Goal: Find specific page/section: Find specific page/section

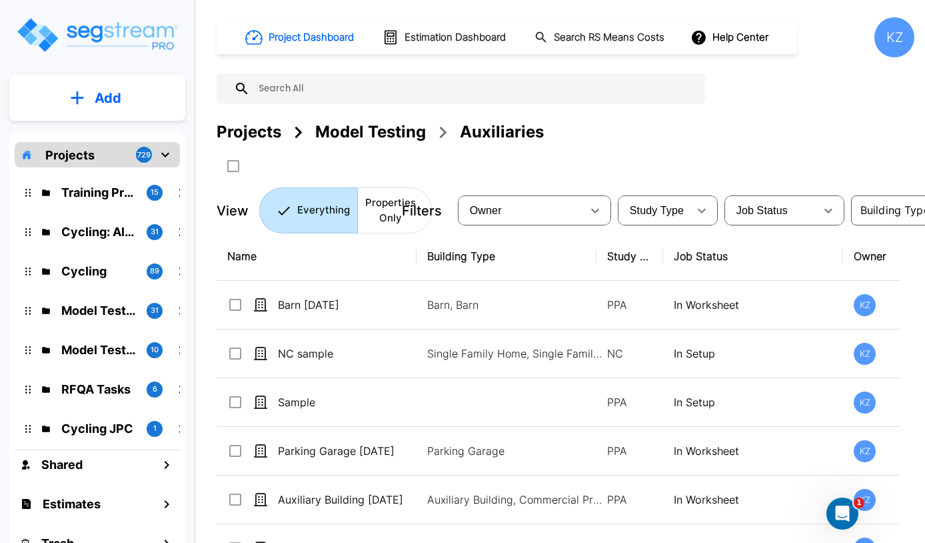
click at [311, 299] on p "Barn [DATE]" at bounding box center [344, 305] width 133 height 16
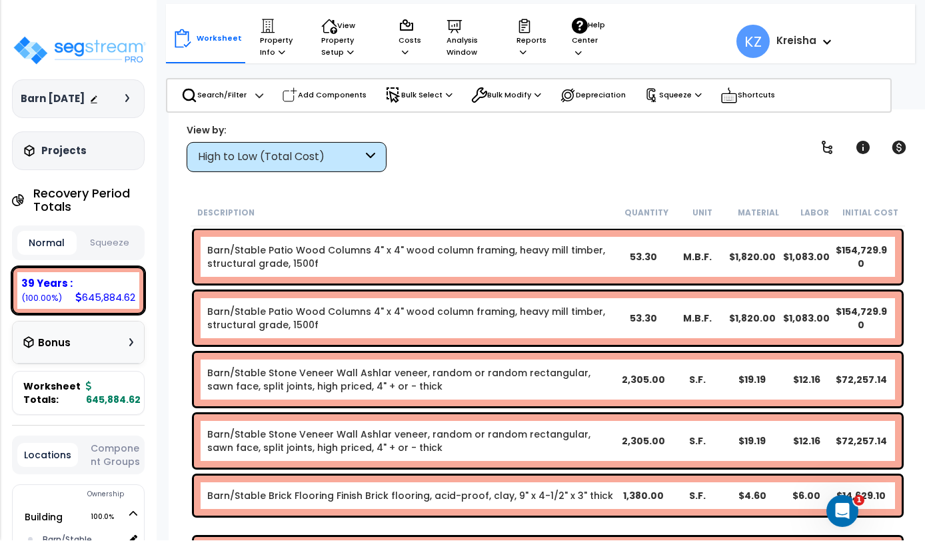
click at [347, 161] on div "High to Low (Total Cost)" at bounding box center [280, 159] width 165 height 15
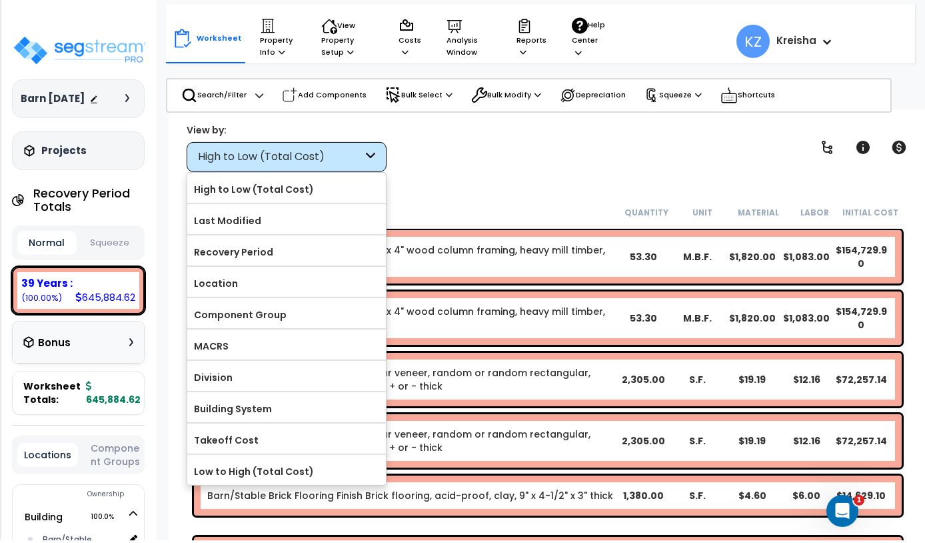
click at [306, 312] on label "Component Group" at bounding box center [286, 317] width 199 height 20
click at [0, 0] on input "Component Group" at bounding box center [0, 0] width 0 height 0
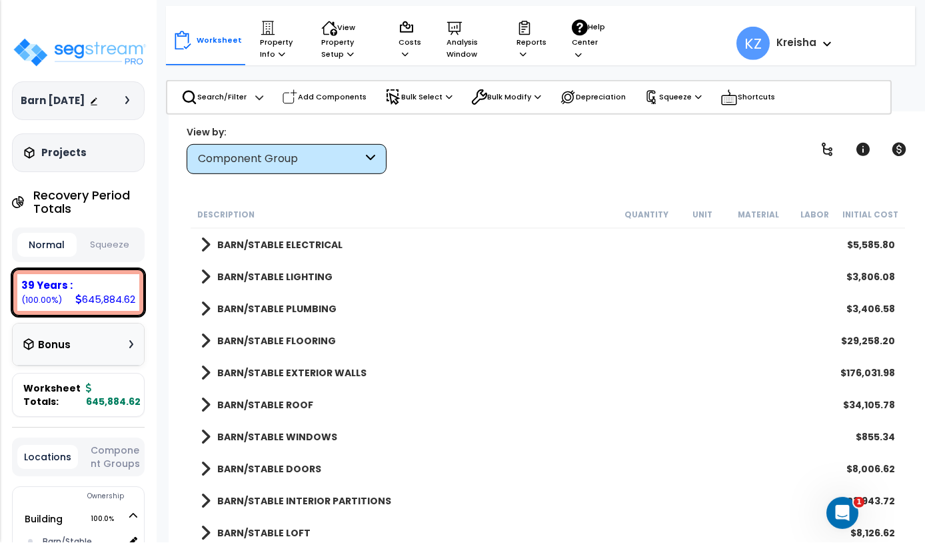
click at [828, 159] on div at bounding box center [462, 271] width 925 height 543
click at [828, 155] on icon at bounding box center [827, 149] width 11 height 13
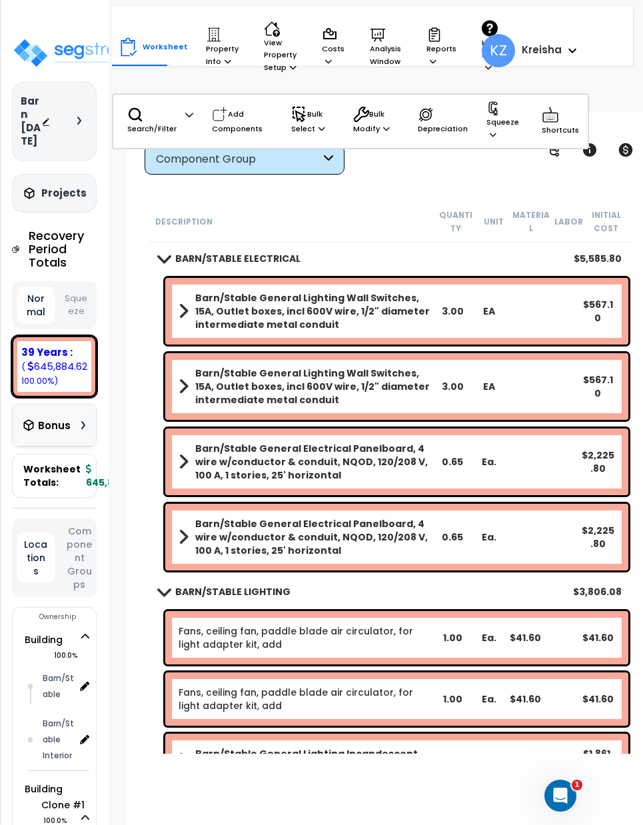
click at [29, 46] on img at bounding box center [79, 52] width 135 height 31
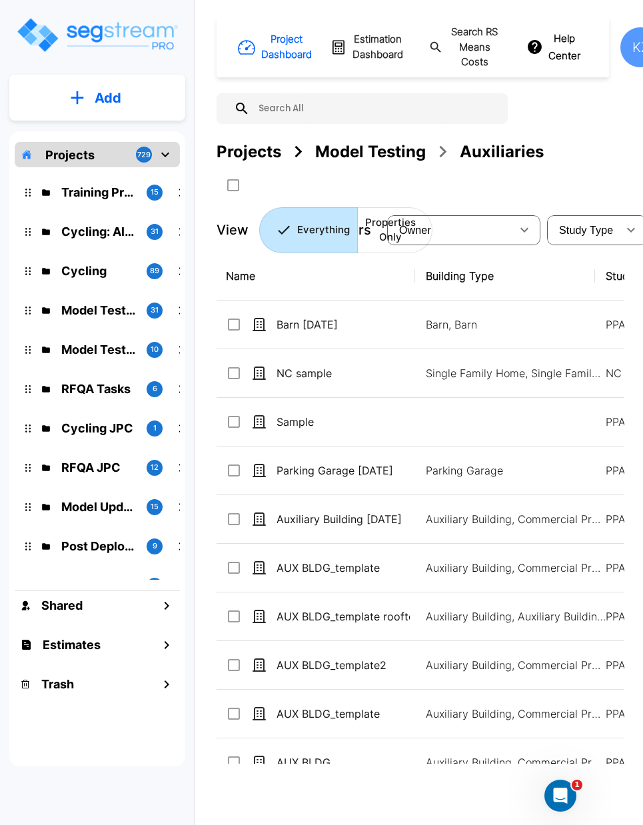
scroll to position [0, 1]
click at [388, 157] on div "Model Testing" at bounding box center [370, 152] width 111 height 24
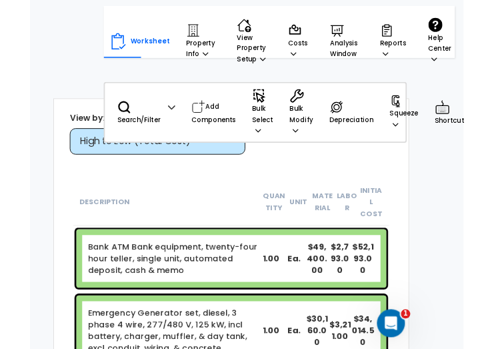
scroll to position [48, 0]
